Goal: Use online tool/utility: Utilize a website feature to perform a specific function

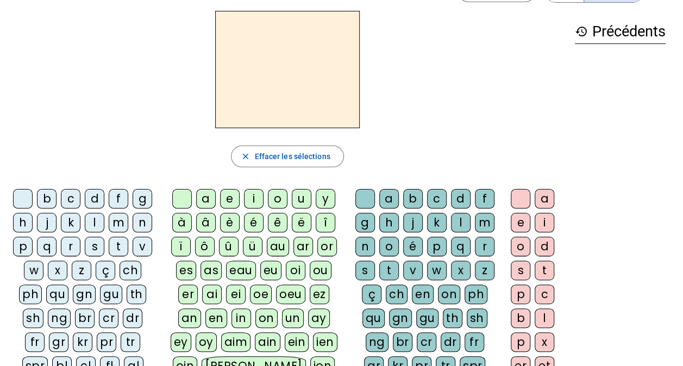
scroll to position [54, 0]
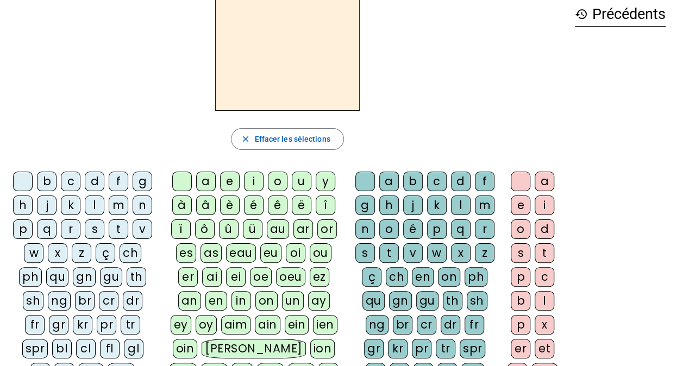
click at [255, 302] on div "on" at bounding box center [266, 301] width 22 height 20
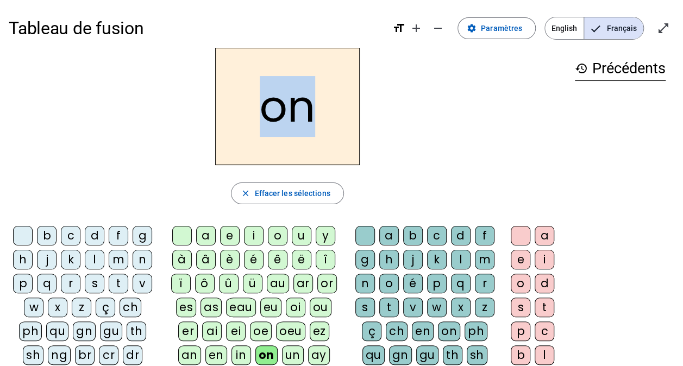
drag, startPoint x: 271, startPoint y: 105, endPoint x: 308, endPoint y: 113, distance: 37.8
click at [308, 113] on h2 "on" at bounding box center [287, 106] width 144 height 117
drag, startPoint x: 308, startPoint y: 113, endPoint x: 437, endPoint y: 129, distance: 129.8
click at [437, 129] on div "on" at bounding box center [287, 106] width 557 height 117
click at [329, 125] on h2 "on" at bounding box center [287, 106] width 144 height 117
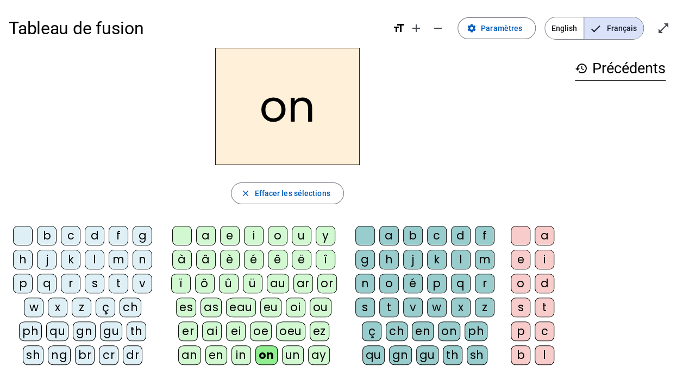
click at [113, 280] on div "t" at bounding box center [119, 284] width 20 height 20
click at [121, 285] on div "t" at bounding box center [119, 284] width 20 height 20
click at [48, 237] on div "b" at bounding box center [47, 236] width 20 height 20
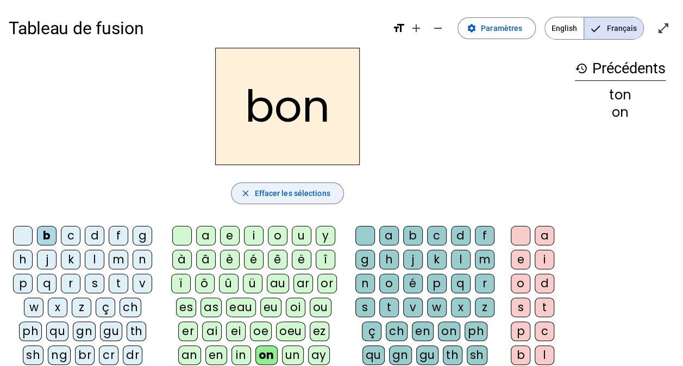
click at [292, 187] on span "Effacer les sélections" at bounding box center [291, 193] width 75 height 13
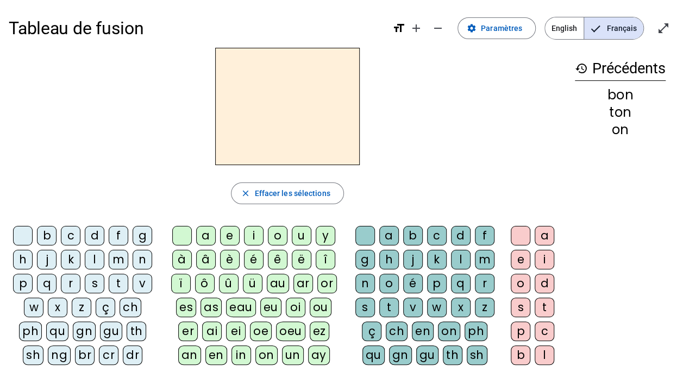
click at [95, 282] on div "s" at bounding box center [95, 284] width 20 height 20
click at [255, 354] on div "on" at bounding box center [266, 355] width 22 height 20
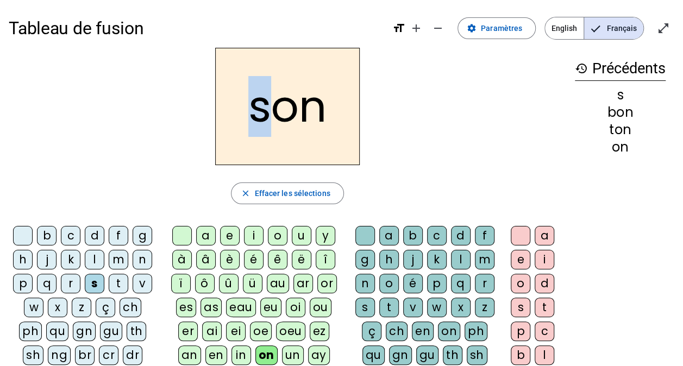
drag, startPoint x: 265, startPoint y: 113, endPoint x: 252, endPoint y: 112, distance: 13.1
click at [252, 112] on h2 "son" at bounding box center [287, 106] width 144 height 117
click at [146, 253] on div "n" at bounding box center [143, 260] width 20 height 20
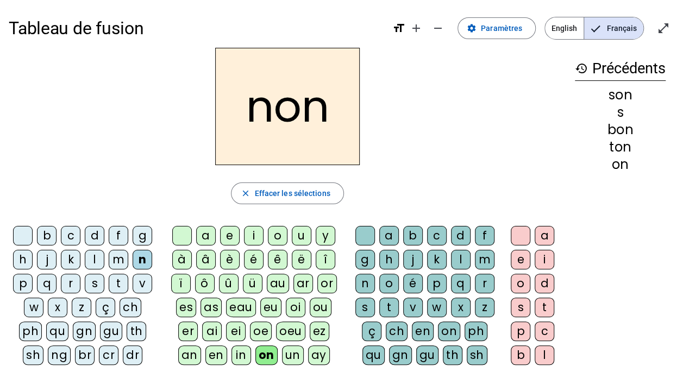
click at [119, 251] on div "m" at bounding box center [119, 260] width 20 height 20
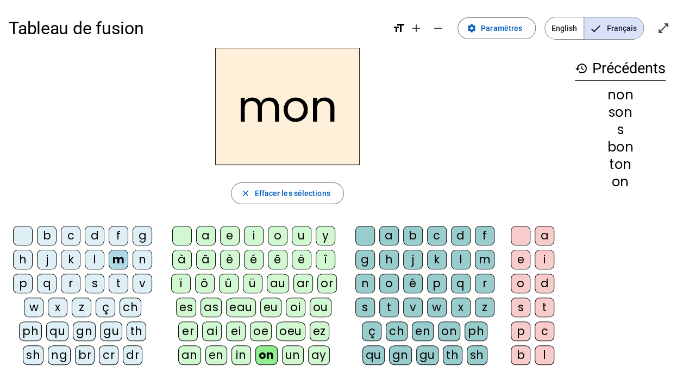
click at [98, 263] on div "l" at bounding box center [95, 260] width 20 height 20
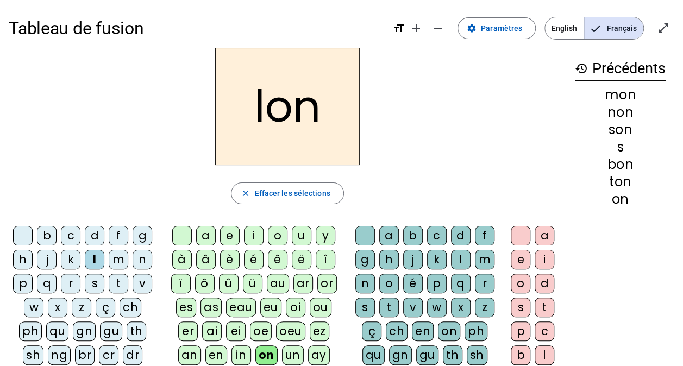
scroll to position [54, 0]
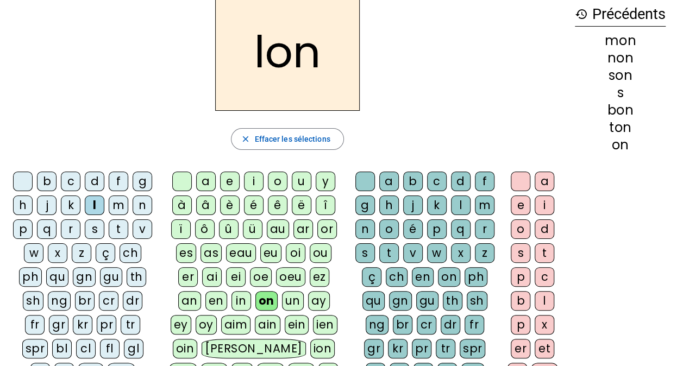
click at [35, 322] on div "fr" at bounding box center [35, 325] width 20 height 20
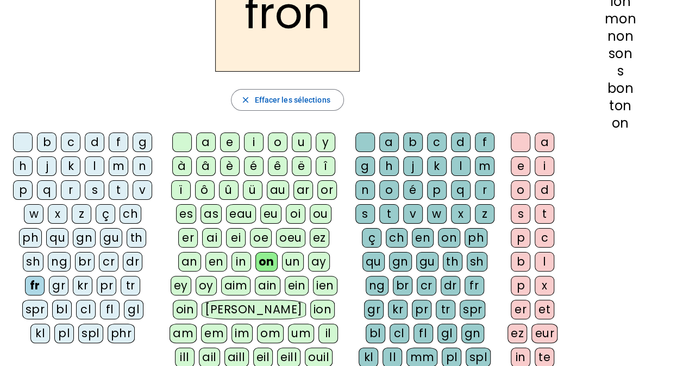
scroll to position [109, 0]
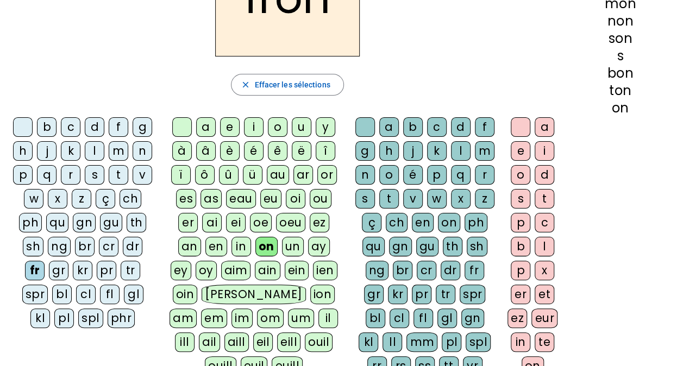
click at [108, 288] on div "fl" at bounding box center [110, 295] width 20 height 20
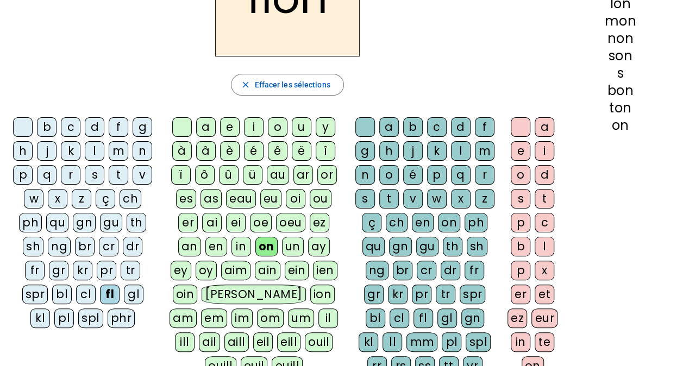
click at [133, 265] on div "tr" at bounding box center [131, 271] width 20 height 20
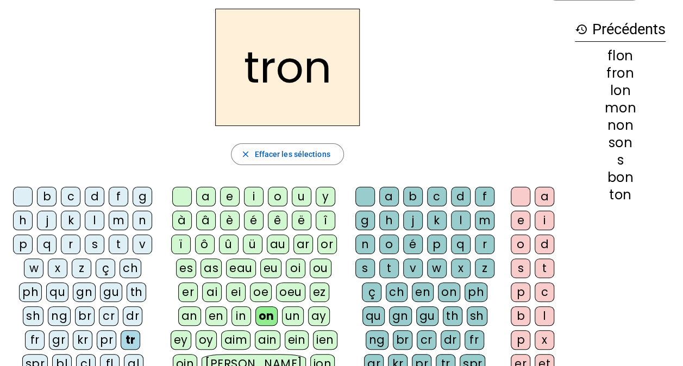
scroll to position [54, 0]
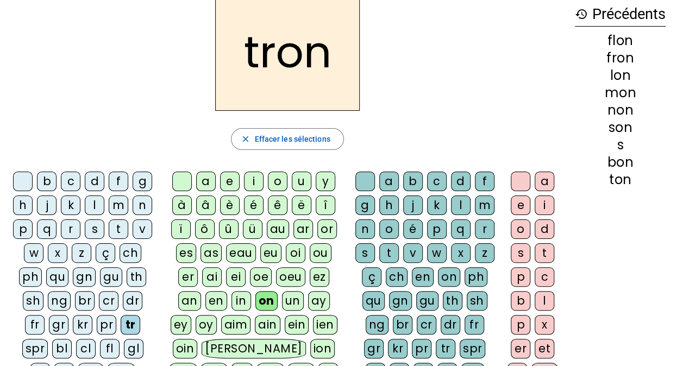
click at [28, 228] on div "p" at bounding box center [23, 229] width 20 height 20
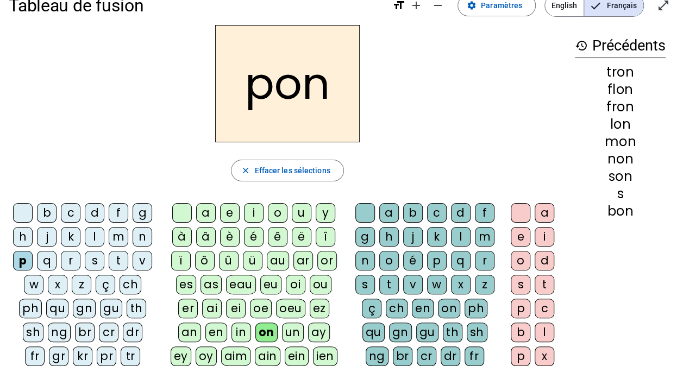
scroll to position [0, 0]
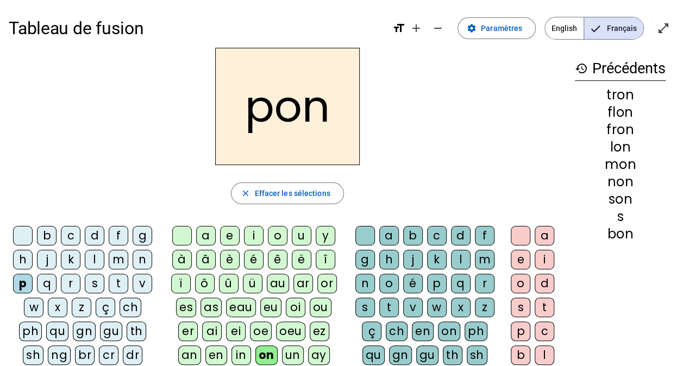
click at [31, 281] on div "p" at bounding box center [23, 284] width 20 height 20
click at [298, 196] on span "Effacer les sélections" at bounding box center [291, 193] width 75 height 13
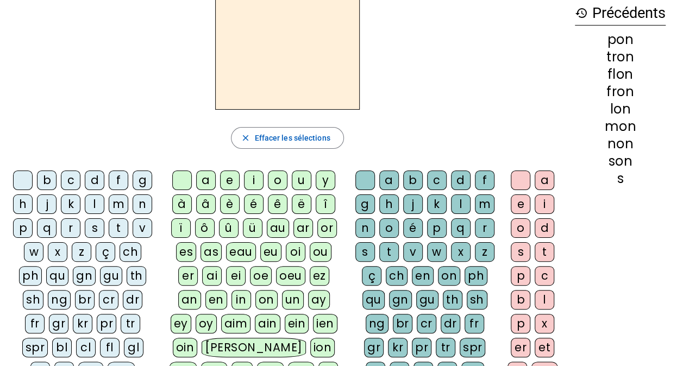
scroll to position [109, 0]
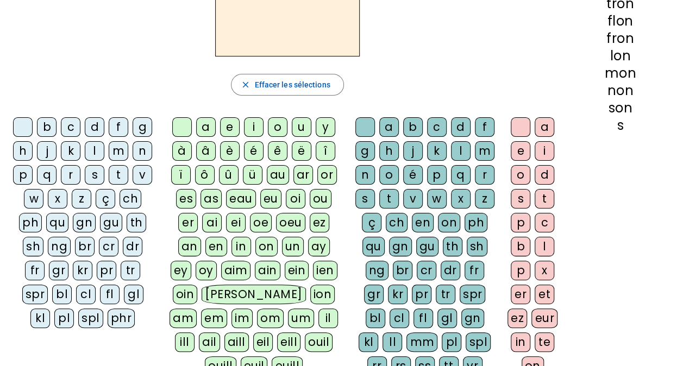
click at [255, 244] on div "on" at bounding box center [266, 247] width 22 height 20
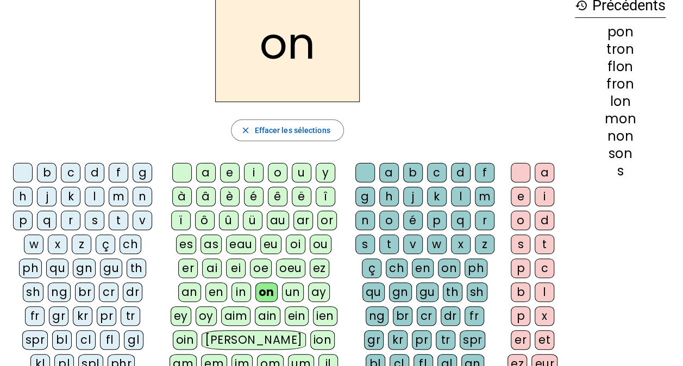
scroll to position [0, 0]
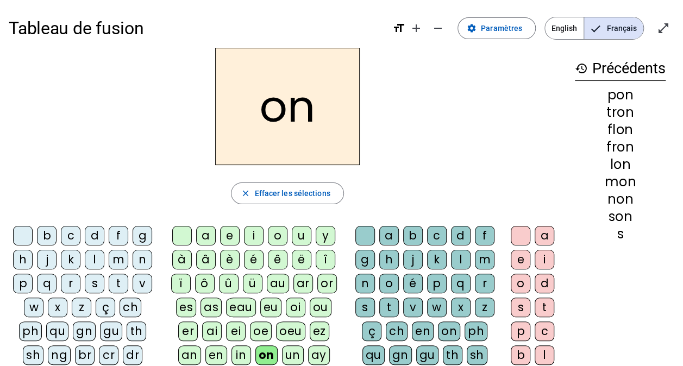
click at [485, 302] on div "z" at bounding box center [485, 308] width 20 height 20
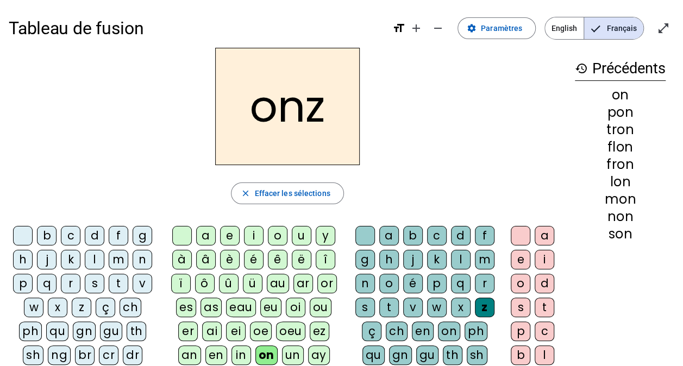
click at [487, 304] on div "z" at bounding box center [485, 308] width 20 height 20
click at [295, 200] on span "button" at bounding box center [286, 193] width 111 height 26
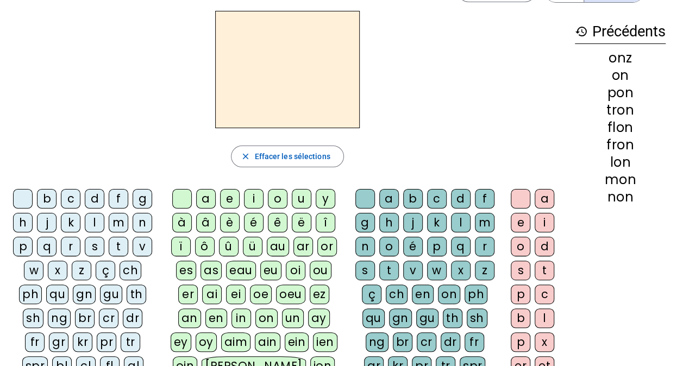
scroll to position [54, 0]
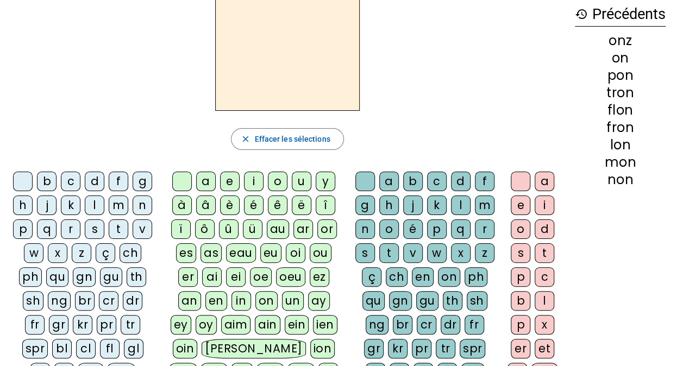
click at [70, 227] on div "r" at bounding box center [71, 229] width 20 height 20
click at [255, 293] on div "on" at bounding box center [266, 301] width 22 height 20
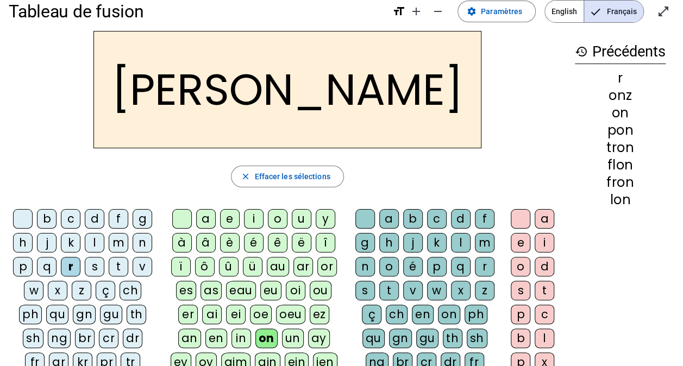
scroll to position [0, 0]
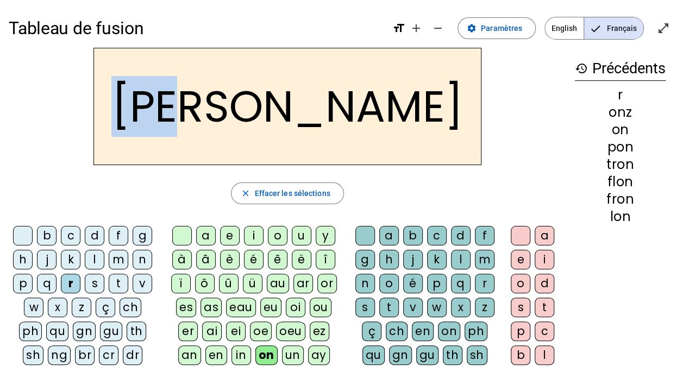
drag, startPoint x: 318, startPoint y: 121, endPoint x: 248, endPoint y: 116, distance: 70.8
click at [248, 116] on h2 "[PERSON_NAME]" at bounding box center [287, 106] width 388 height 117
click at [424, 129] on div "[PERSON_NAME]" at bounding box center [287, 106] width 557 height 117
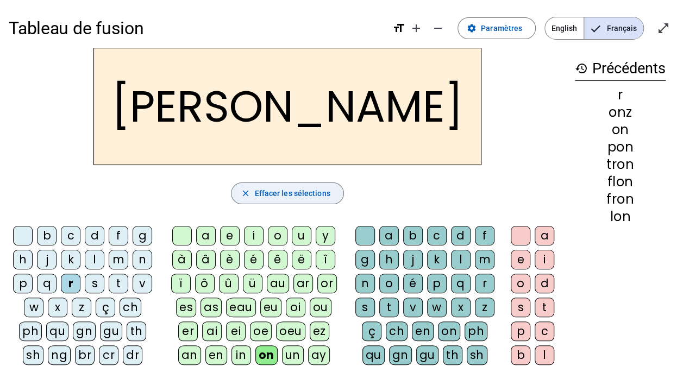
click at [301, 188] on span "Effacer les sélections" at bounding box center [291, 193] width 75 height 13
